Goal: Task Accomplishment & Management: Use online tool/utility

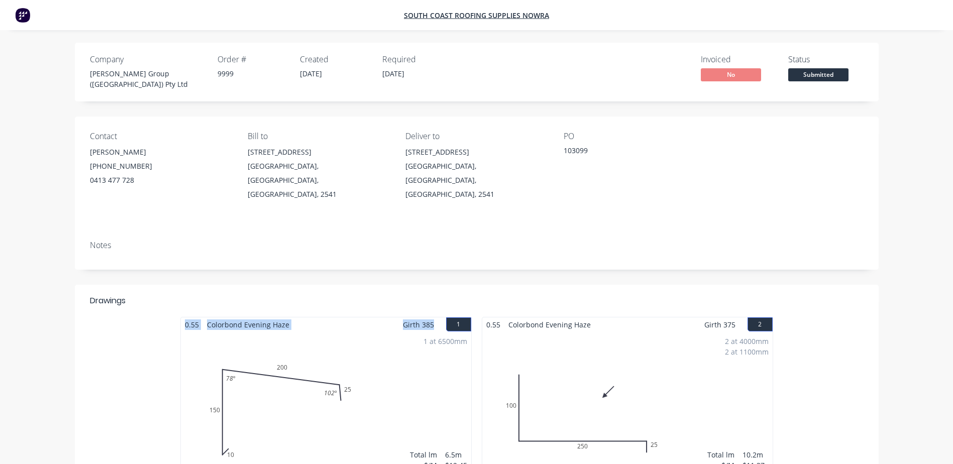
drag, startPoint x: 432, startPoint y: 306, endPoint x: 231, endPoint y: 289, distance: 202.2
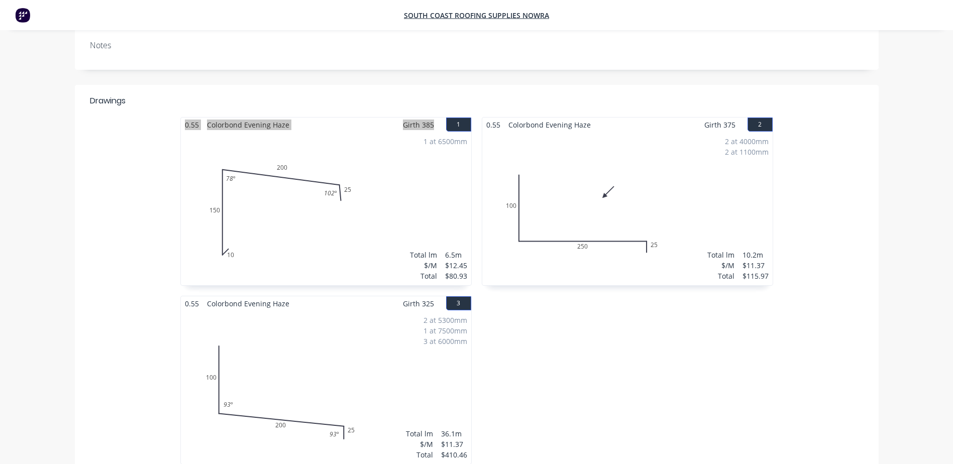
scroll to position [201, 0]
drag, startPoint x: 736, startPoint y: 105, endPoint x: 483, endPoint y: 103, distance: 253.7
click at [483, 117] on div "0.55 Colorbond Evening Haze Girth 375 2" at bounding box center [627, 124] width 290 height 15
copy div "0.55 Colorbond Evening Haze Girth 375"
drag, startPoint x: 440, startPoint y: 279, endPoint x: 435, endPoint y: 279, distance: 5.5
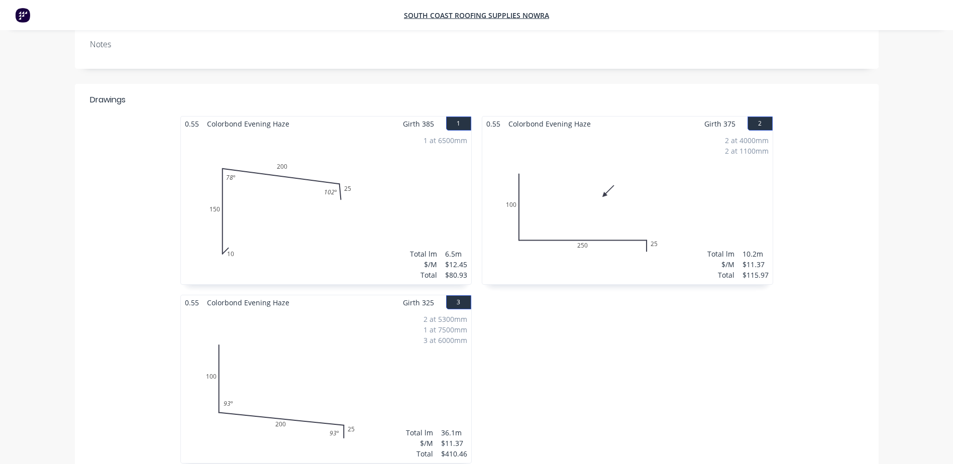
click at [435, 295] on div "Girth 325 3" at bounding box center [437, 302] width 68 height 15
click at [437, 295] on div "Girth 325 3" at bounding box center [437, 302] width 68 height 15
drag, startPoint x: 432, startPoint y: 284, endPoint x: 322, endPoint y: 274, distance: 109.9
click at [322, 295] on div "0.55 Colorbond Evening Haze Girth 325 3 0 100 200 25 93 º 93 º 0 100 200 25 93 …" at bounding box center [325, 379] width 291 height 169
drag, startPoint x: 322, startPoint y: 274, endPoint x: 432, endPoint y: 281, distance: 110.2
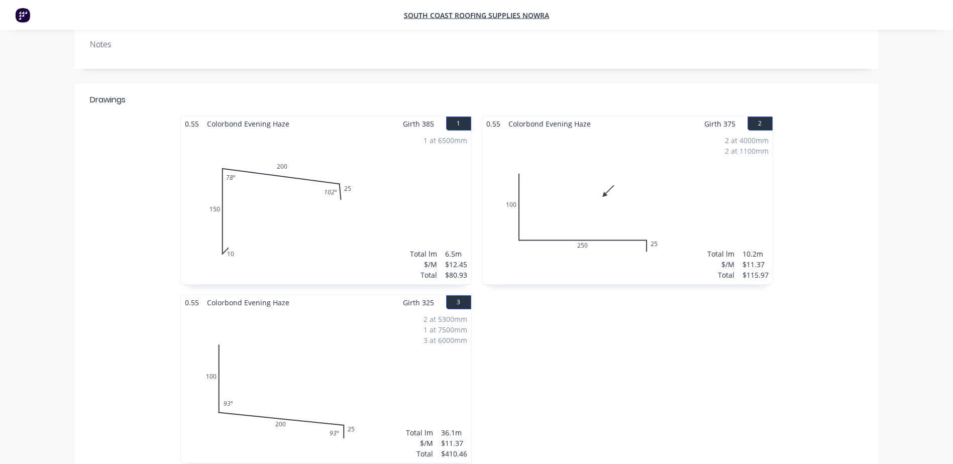
click at [432, 295] on span "Girth 325" at bounding box center [418, 302] width 31 height 15
drag, startPoint x: 432, startPoint y: 281, endPoint x: 177, endPoint y: 282, distance: 255.2
click at [177, 282] on div "0.55 Colorbond Evening Haze Girth 385 1 0 10 150 200 25 78 º 102 º 0 10 150 200…" at bounding box center [325, 295] width 301 height 358
copy div "0.55 Colorbond Evening Haze Girth 325 3 0"
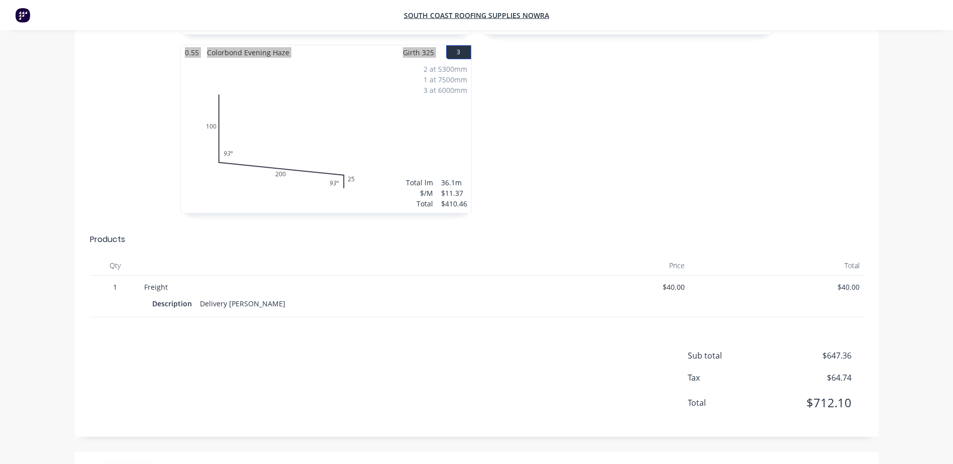
scroll to position [452, 0]
click at [590, 118] on div "0.55 Colorbond Evening Haze Girth 375 2 0 100 250 25 0 100 250 25 2 at 4000mm 2…" at bounding box center [627, 44] width 301 height 358
